Goal: Find specific page/section: Find specific page/section

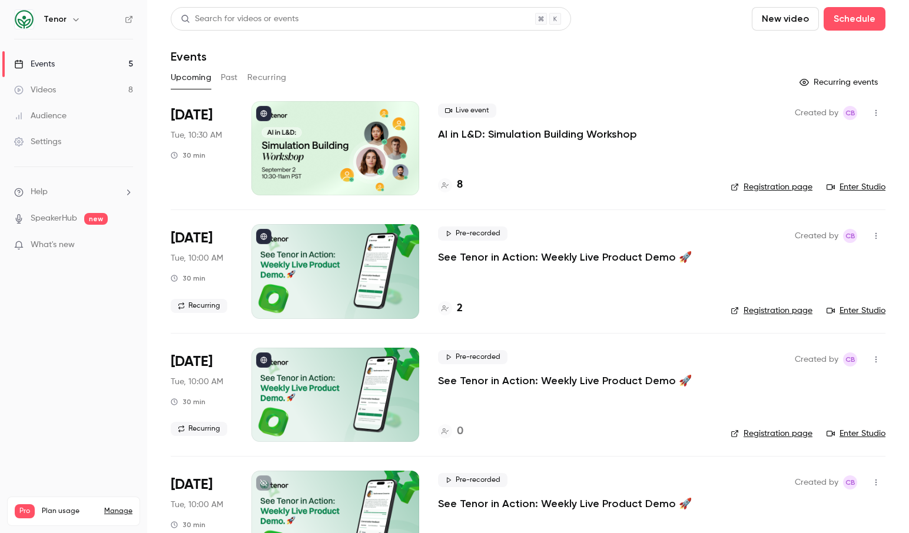
click at [851, 184] on link "Enter Studio" at bounding box center [856, 187] width 59 height 12
click at [847, 190] on link "Enter Studio" at bounding box center [856, 187] width 59 height 12
click at [865, 187] on link "Enter Studio" at bounding box center [856, 187] width 59 height 12
click at [458, 187] on h4 "8" at bounding box center [460, 185] width 6 height 16
